Goal: Task Accomplishment & Management: Manage account settings

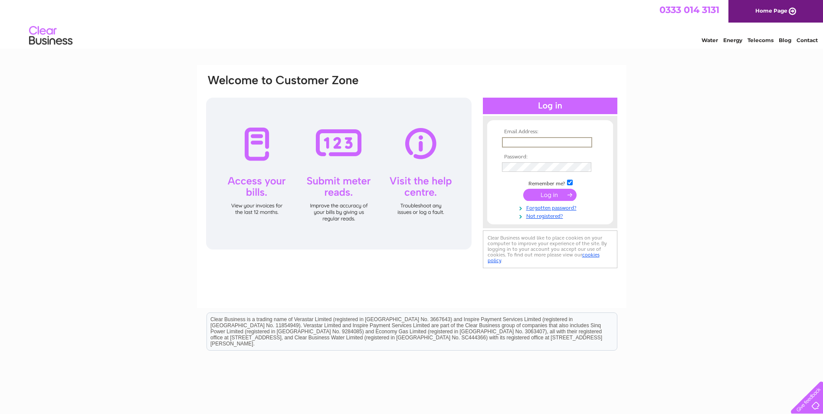
click at [545, 144] on input "text" at bounding box center [547, 142] width 90 height 10
type input "[PERSON_NAME][EMAIL_ADDRESS][DOMAIN_NAME]"
click at [534, 160] on td at bounding box center [550, 166] width 101 height 14
click at [557, 196] on input "submit" at bounding box center [549, 194] width 53 height 12
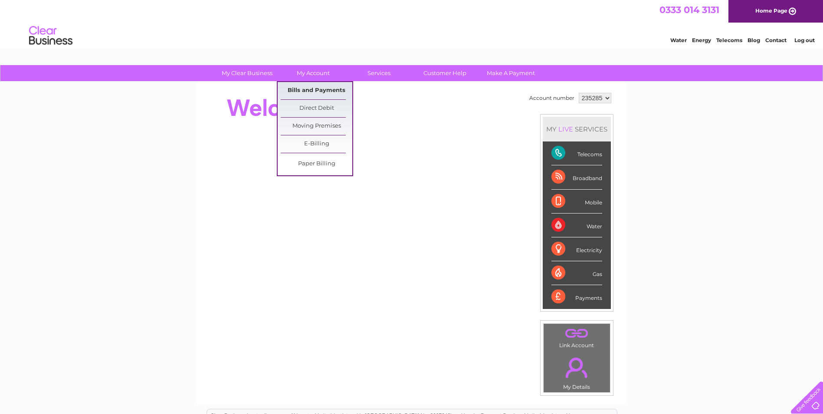
click at [317, 88] on link "Bills and Payments" at bounding box center [317, 90] width 72 height 17
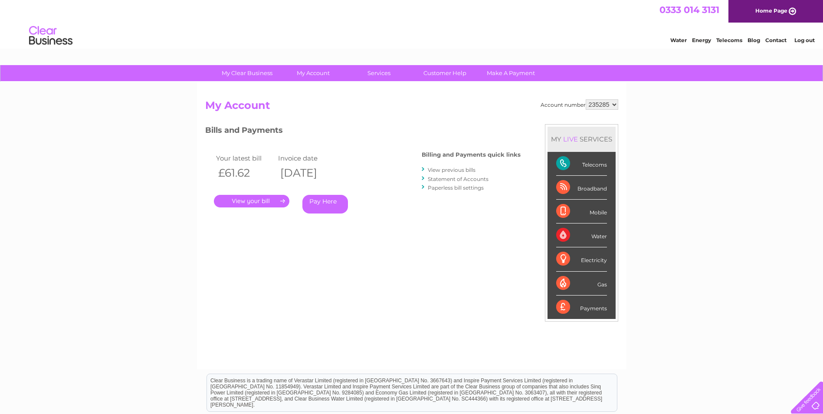
click at [456, 171] on link "View previous bills" at bounding box center [452, 170] width 48 height 7
